Goal: Transaction & Acquisition: Purchase product/service

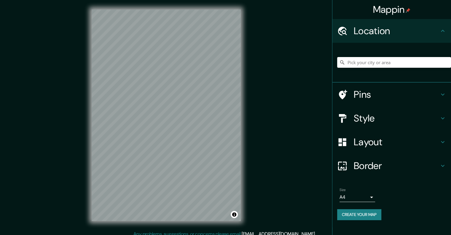
click at [381, 26] on h4 "Location" at bounding box center [396, 31] width 85 height 12
click at [377, 66] on input "Pick your city or area" at bounding box center [394, 62] width 114 height 11
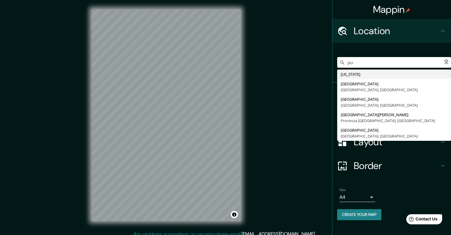
type input "p"
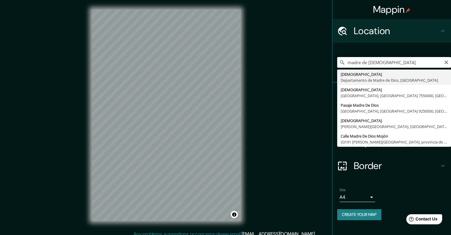
type input "[DEMOGRAPHIC_DATA], Departamento de [DEMOGRAPHIC_DATA], [GEOGRAPHIC_DATA]"
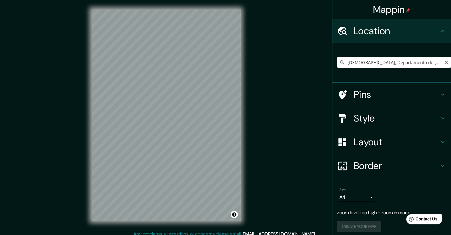
click at [352, 64] on input "[DEMOGRAPHIC_DATA], Departamento de [DEMOGRAPHIC_DATA], [GEOGRAPHIC_DATA]" at bounding box center [394, 62] width 114 height 11
click at [444, 64] on icon "Clear" at bounding box center [446, 62] width 5 height 5
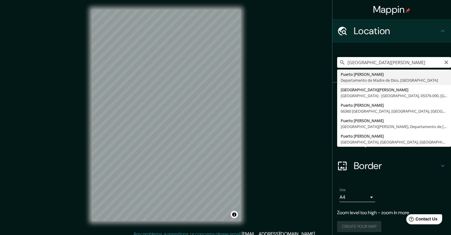
type input "Puerto Maldonado, Departamento de Madre de Dios, Perú"
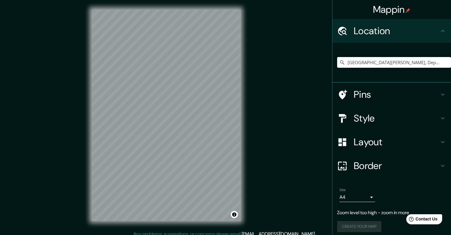
drag, startPoint x: 265, startPoint y: 53, endPoint x: 249, endPoint y: 70, distance: 22.9
click at [249, 70] on div "Mappin Location Puerto Maldonado, Departamento de Madre de Dios, Perú Pins Styl…" at bounding box center [225, 120] width 451 height 240
click at [356, 62] on input "Puerto Maldonado, Departamento de Madre de Dios, Perú" at bounding box center [394, 62] width 114 height 11
click at [444, 64] on icon "Clear" at bounding box center [446, 62] width 5 height 5
paste input "Iñapari puente"
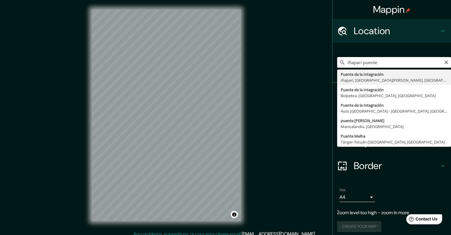
click at [387, 64] on input "Iñapari puente" at bounding box center [394, 62] width 114 height 11
drag, startPoint x: 387, startPoint y: 64, endPoint x: 376, endPoint y: 63, distance: 11.4
click at [376, 63] on input "Iñapari puente bra" at bounding box center [394, 62] width 114 height 11
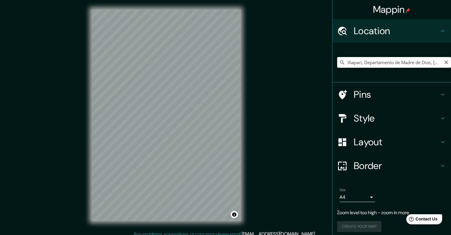
click at [181, 3] on div "© Mapbox © OpenStreetMap Improve this map" at bounding box center [166, 115] width 168 height 230
click at [401, 63] on input "Iñapari, Departamento de Madre de Dios, Perú" at bounding box center [394, 62] width 114 height 11
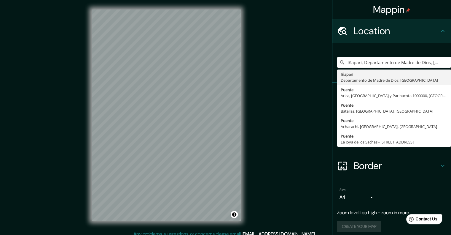
drag, startPoint x: 396, startPoint y: 62, endPoint x: 292, endPoint y: 71, distance: 104.8
click at [292, 71] on div "Mappin Location Iñapari, Departamento de Madre de Dios, Perú Iñapari Departamen…" at bounding box center [225, 120] width 451 height 240
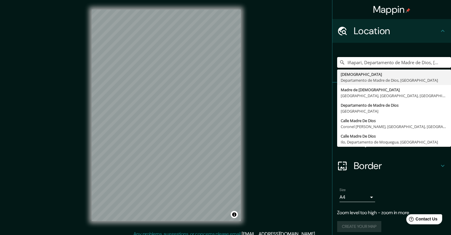
click at [409, 63] on input "Iñapari, Departamento de Madre de Dios, Perú" at bounding box center [394, 62] width 114 height 11
drag, startPoint x: 395, startPoint y: 61, endPoint x: 303, endPoint y: 66, distance: 92.9
click at [303, 66] on div "Mappin Location Iñapari, Departamento de Madre de Dios, Perú Madre De Dios Depa…" at bounding box center [225, 120] width 451 height 240
type input "[DEMOGRAPHIC_DATA], Departamento de [DEMOGRAPHIC_DATA], [GEOGRAPHIC_DATA]"
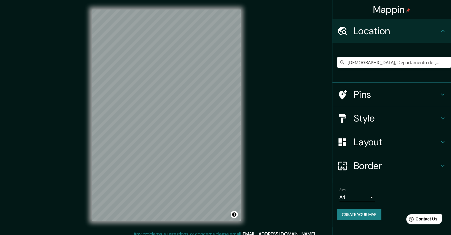
click at [87, 171] on div "© Mapbox © OpenStreetMap Improve this map" at bounding box center [166, 115] width 168 height 230
click at [377, 196] on div "Size A4 single" at bounding box center [391, 194] width 109 height 19
click at [367, 196] on body "Mappin Location Madre De Dios, Departamento de Madre de Dios, Perú Pins Style L…" at bounding box center [225, 117] width 451 height 235
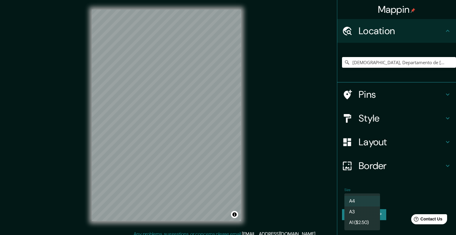
click at [365, 213] on li "A3" at bounding box center [362, 211] width 36 height 11
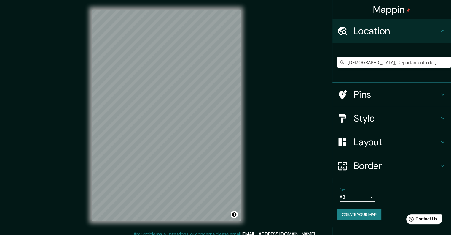
click at [364, 216] on button "Create your map" at bounding box center [359, 214] width 44 height 11
click at [384, 64] on input "[DEMOGRAPHIC_DATA], Departamento de [DEMOGRAPHIC_DATA], [GEOGRAPHIC_DATA]" at bounding box center [394, 62] width 114 height 11
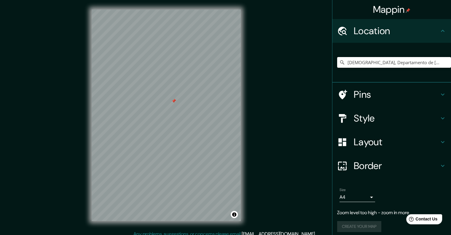
click at [405, 65] on input "[DEMOGRAPHIC_DATA], Departamento de [DEMOGRAPHIC_DATA], [GEOGRAPHIC_DATA]" at bounding box center [394, 62] width 114 height 11
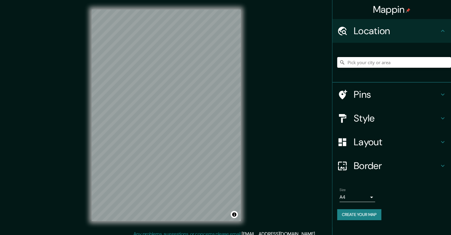
click at [403, 62] on input "Pick your city or area" at bounding box center [394, 62] width 114 height 11
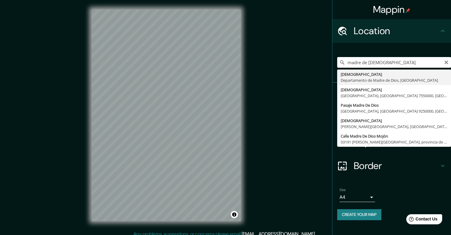
type input "[DEMOGRAPHIC_DATA], Departamento de [DEMOGRAPHIC_DATA], [GEOGRAPHIC_DATA]"
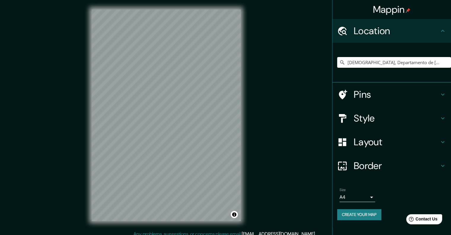
click at [80, 152] on div "Mappin Location Madre De Dios, Departamento de Madre de Dios, Perú Pins Style L…" at bounding box center [225, 120] width 451 height 240
click at [191, 159] on div "© Mapbox © OpenStreetMap Improve this map" at bounding box center [166, 115] width 168 height 230
